Goal: Information Seeking & Learning: Learn about a topic

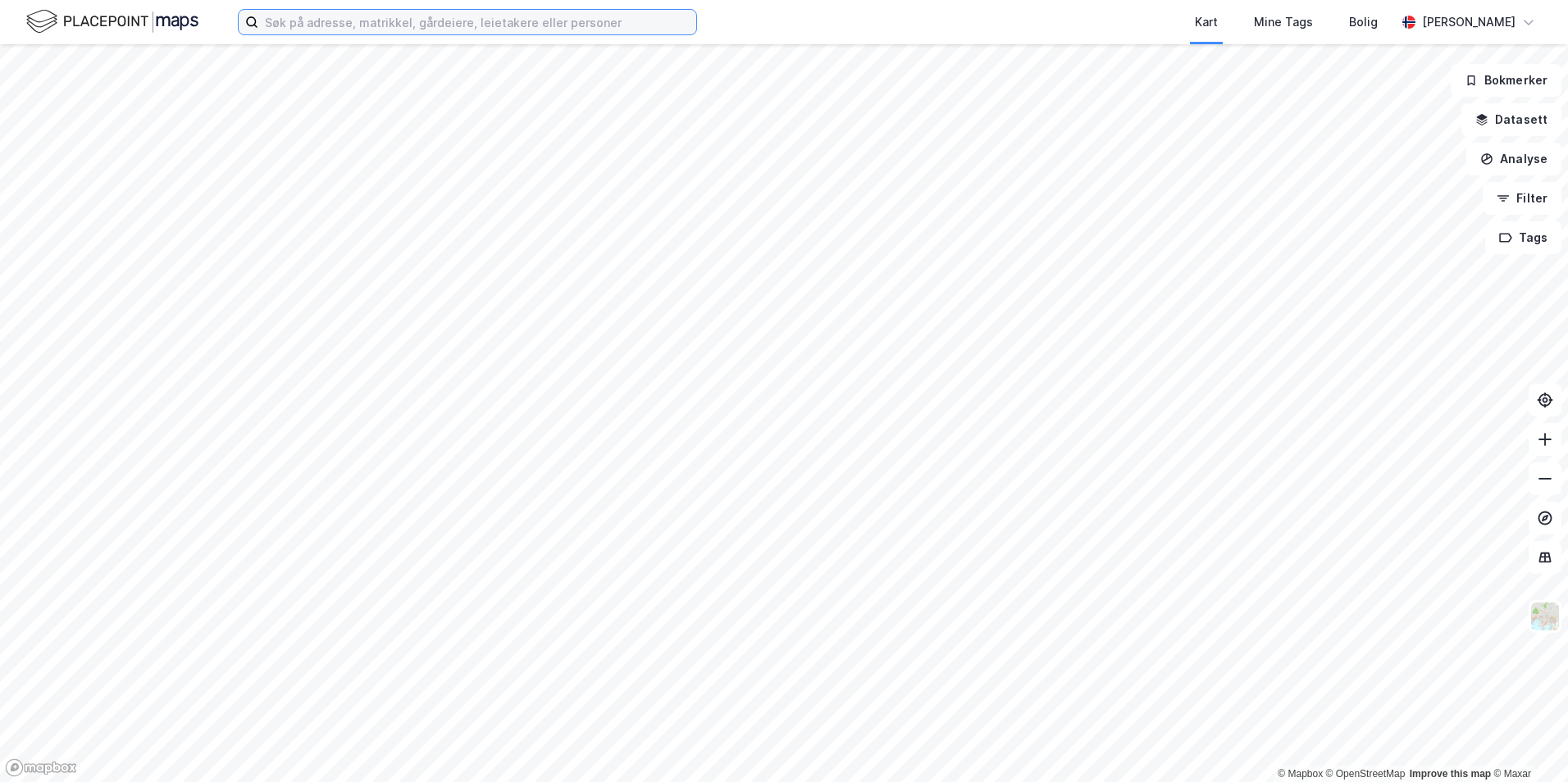
click at [317, 27] on input at bounding box center [477, 21] width 438 height 25
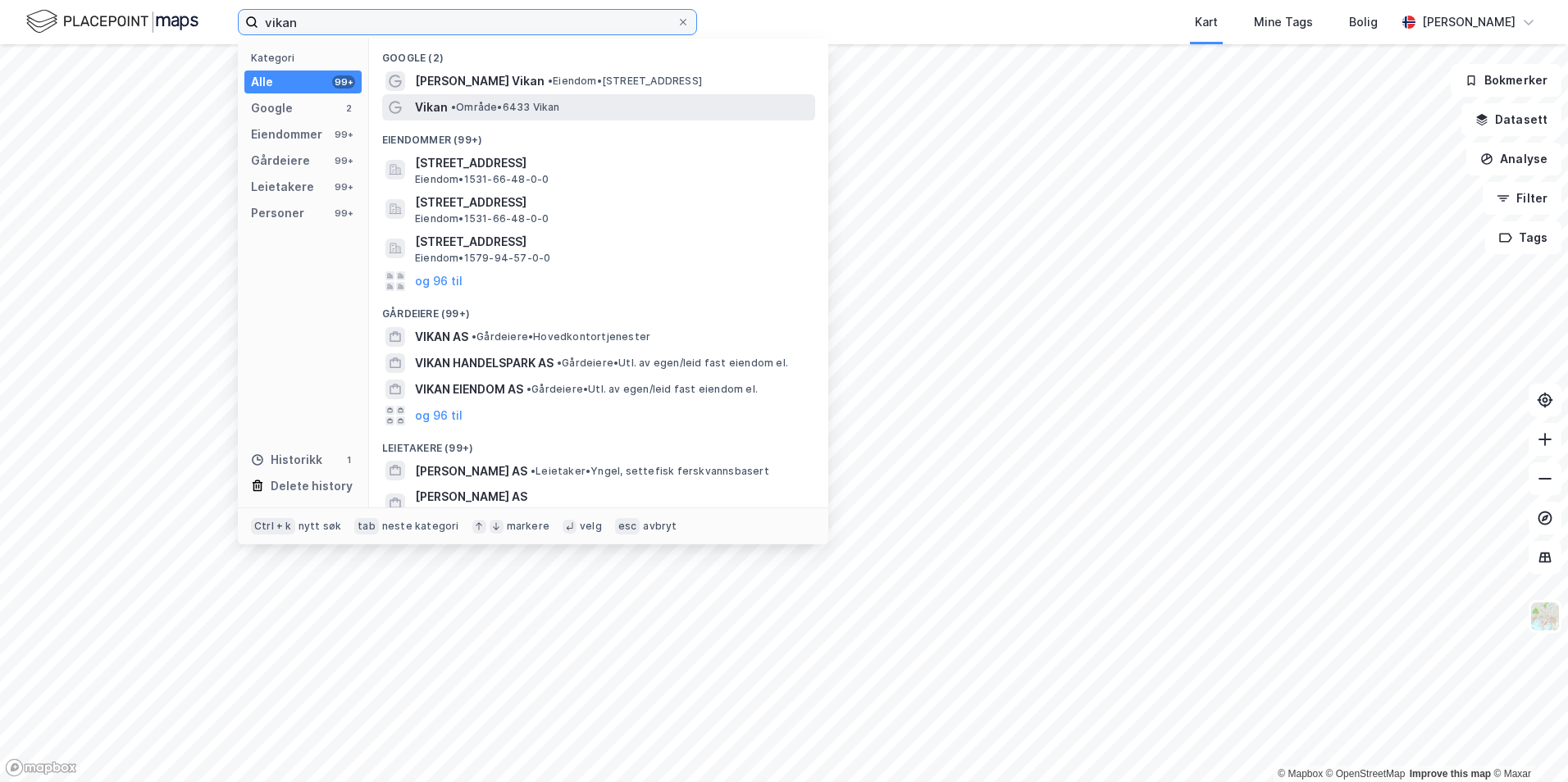
type input "vikan"
click at [433, 103] on span "Vikan" at bounding box center [431, 107] width 33 height 20
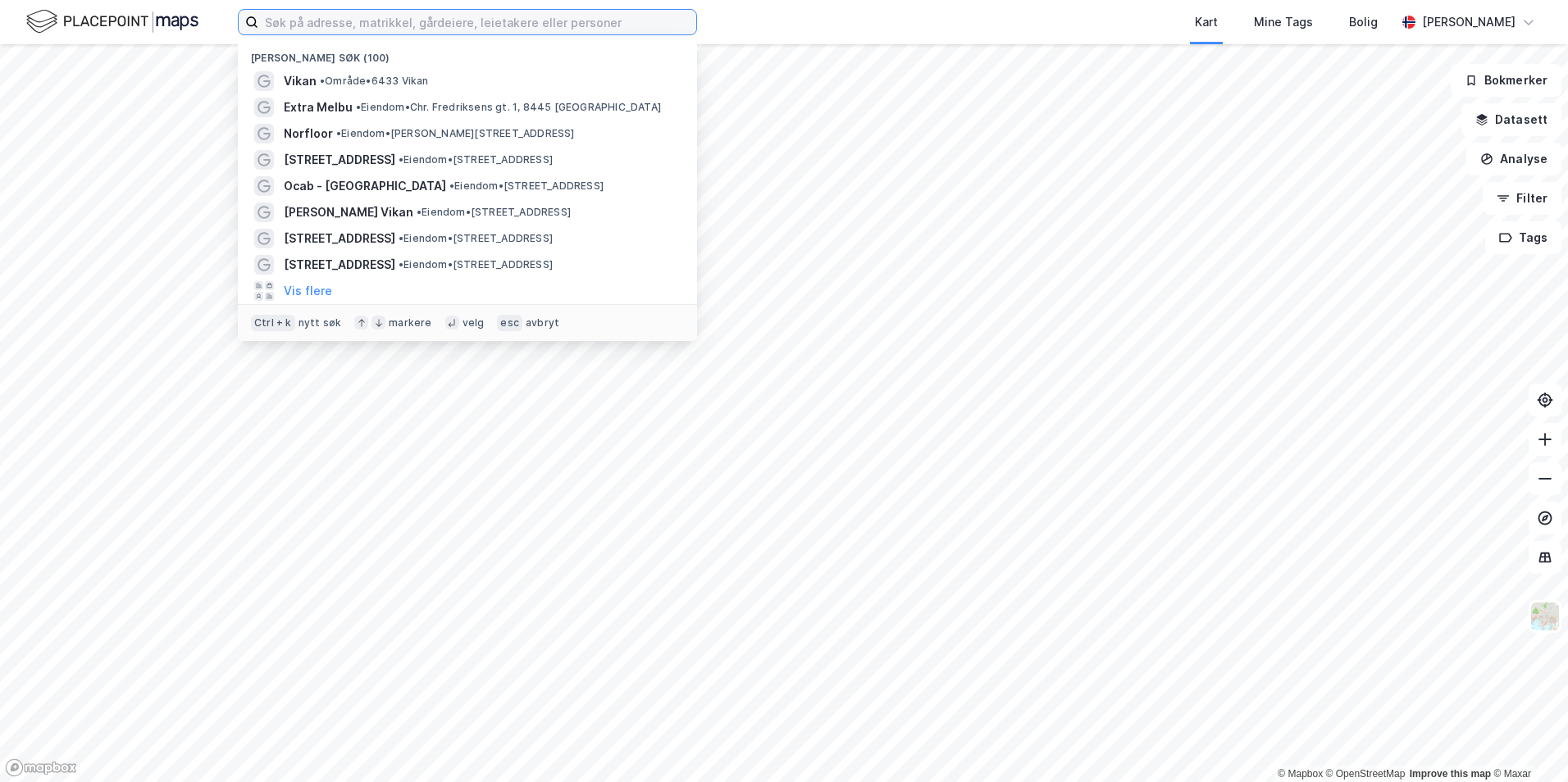
click at [325, 29] on input at bounding box center [477, 21] width 438 height 25
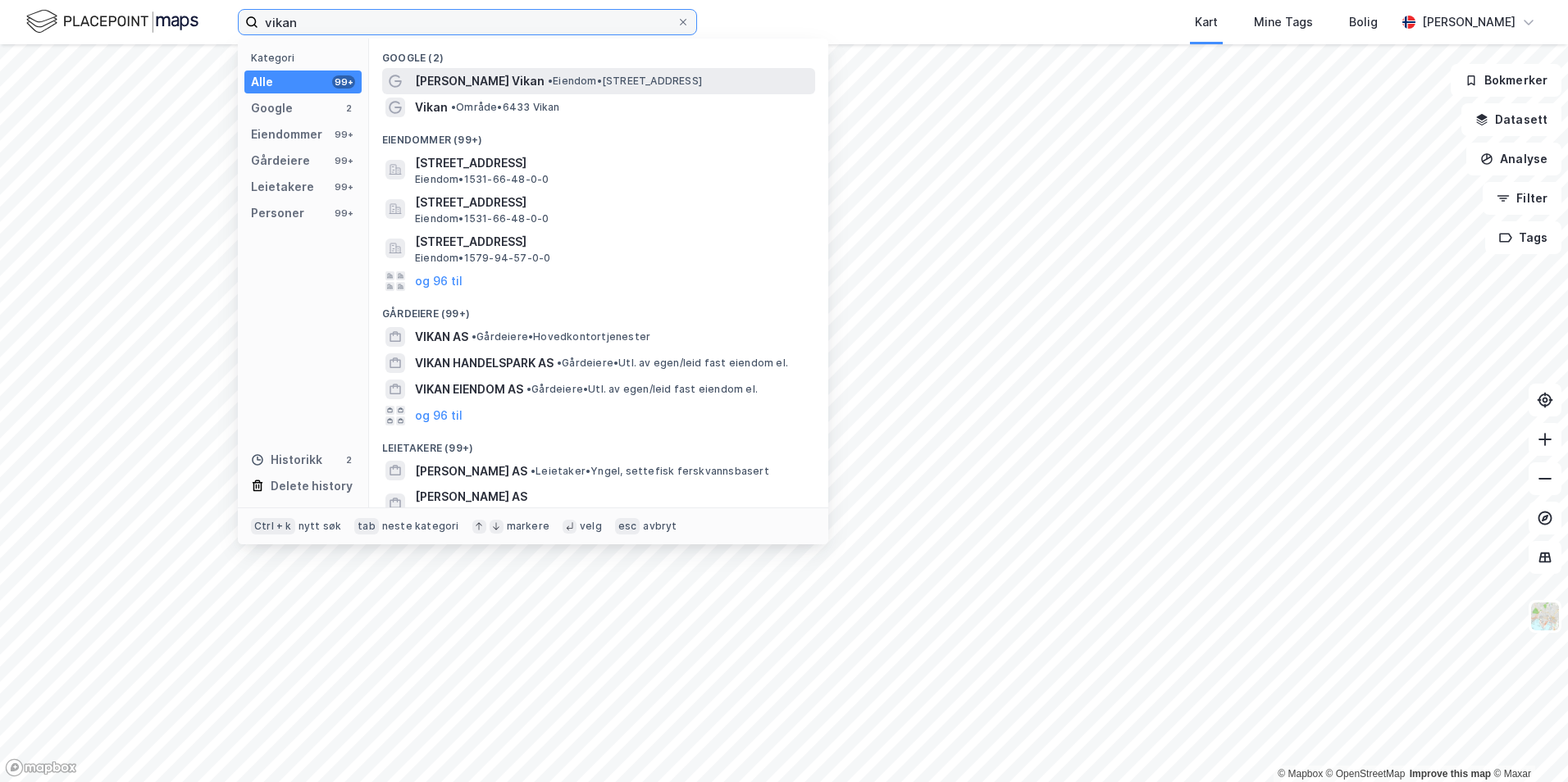
type input "vikan"
click at [474, 80] on span "[PERSON_NAME] Vikan" at bounding box center [479, 81] width 130 height 20
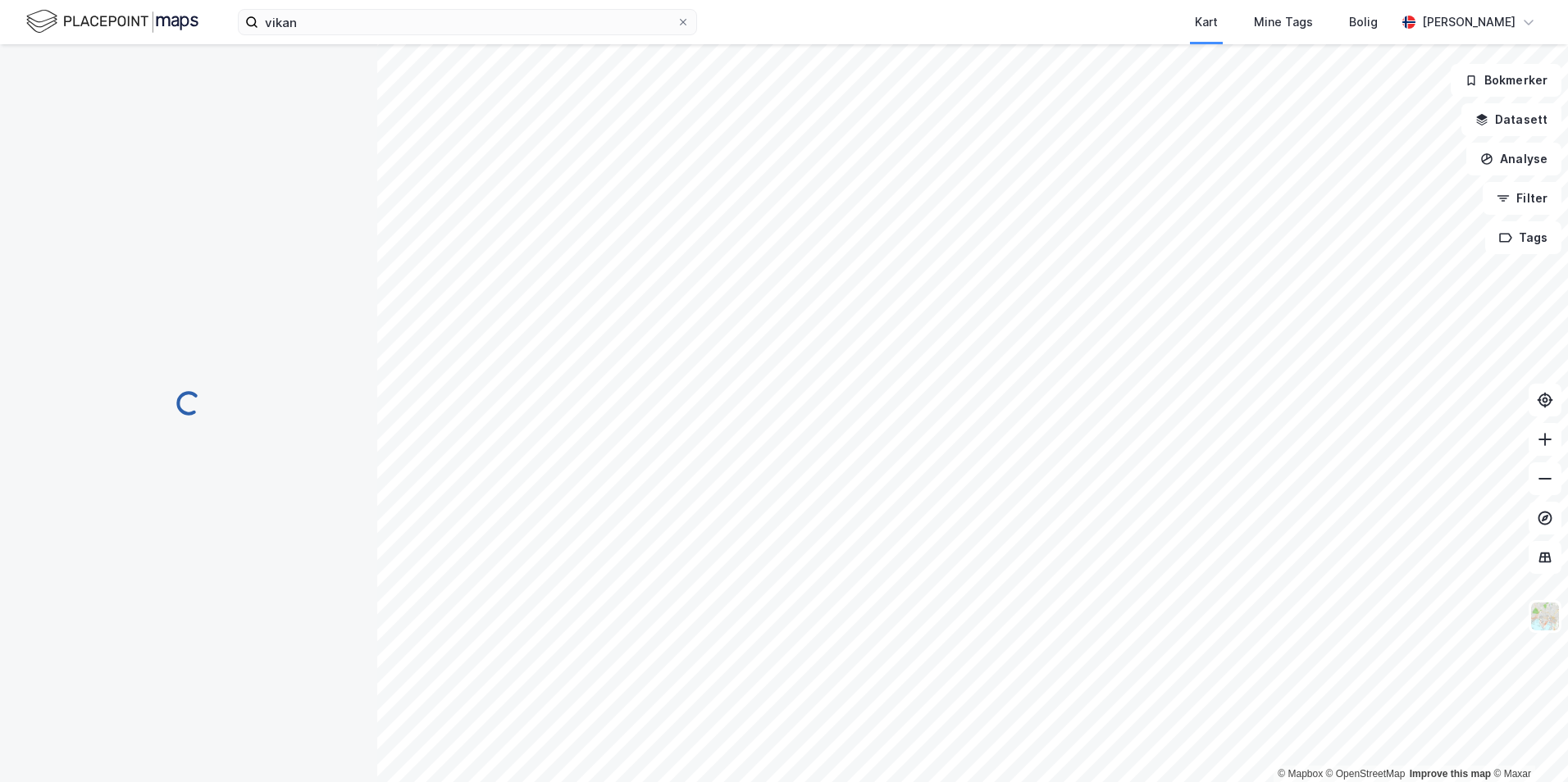
scroll to position [109, 0]
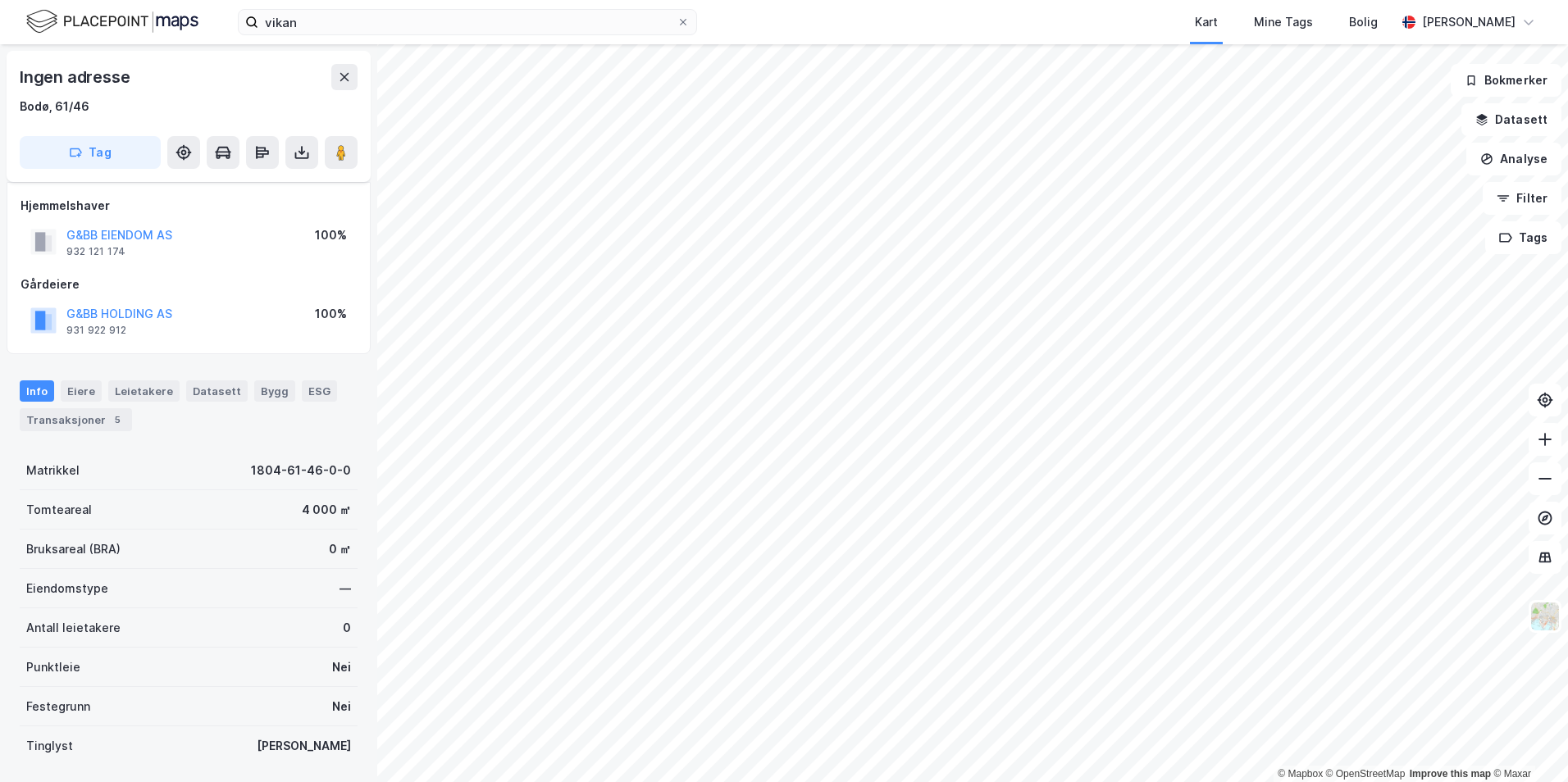
scroll to position [109, 0]
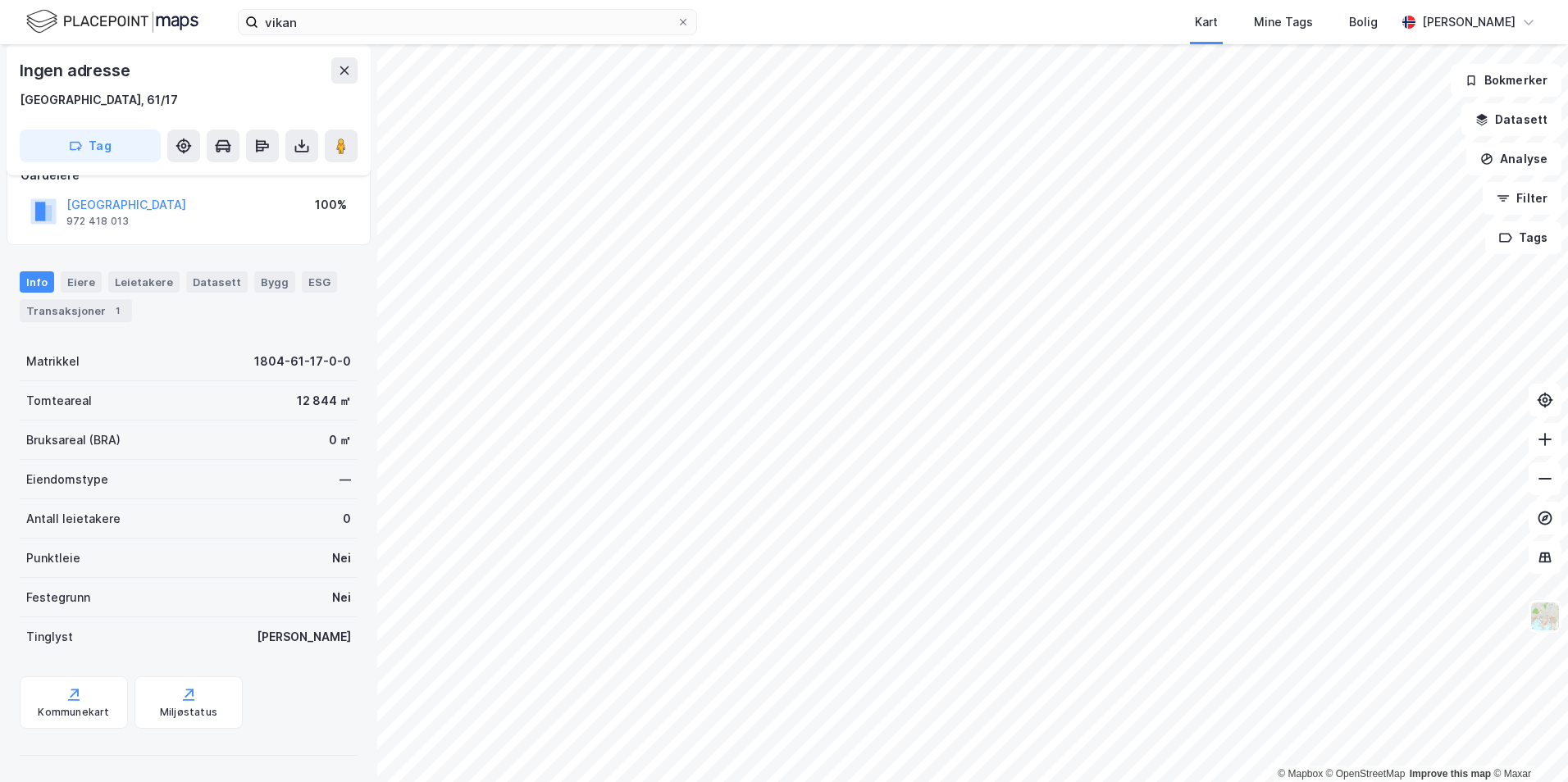
scroll to position [109, 0]
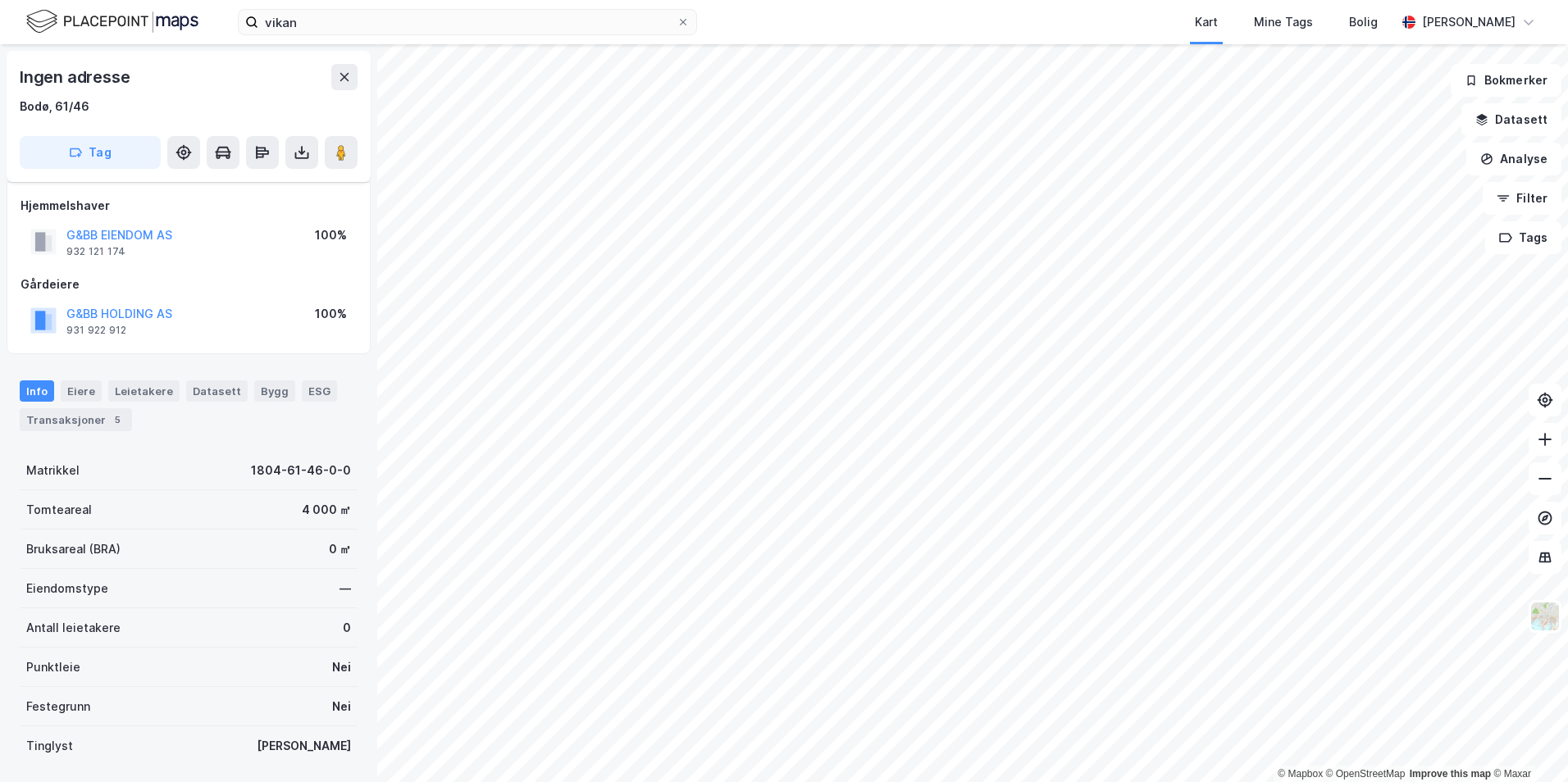
scroll to position [109, 0]
